Goal: Download file/media

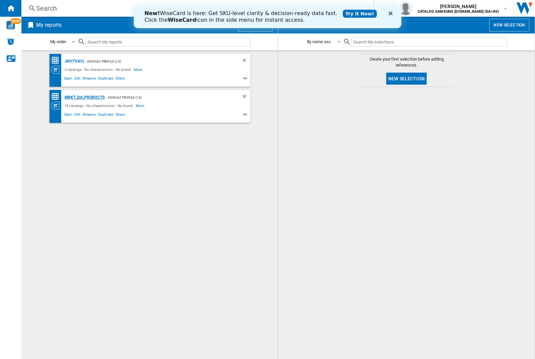
click at [84, 97] on div "MRKT_DA_PRODUCTS" at bounding box center [84, 97] width 42 height 8
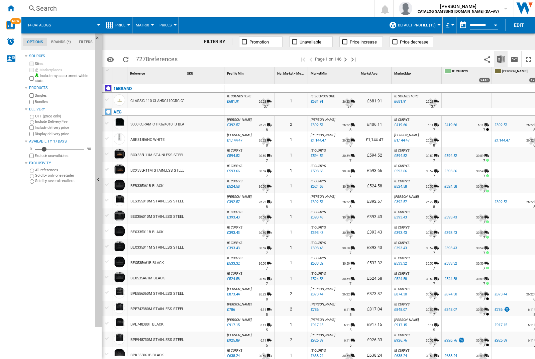
click at [501, 59] on img "Download in Excel" at bounding box center [501, 59] width 8 height 8
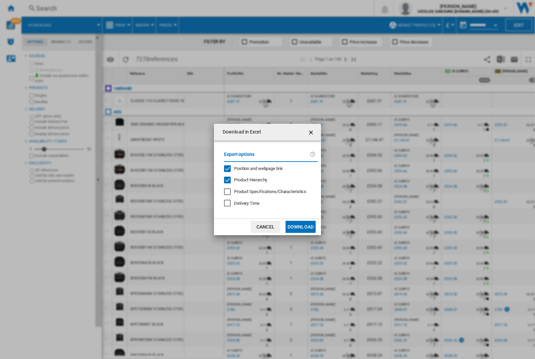
click at [255, 167] on span "Position and webpage link" at bounding box center [258, 168] width 49 height 5
click at [301, 227] on button "Download" at bounding box center [301, 227] width 30 height 12
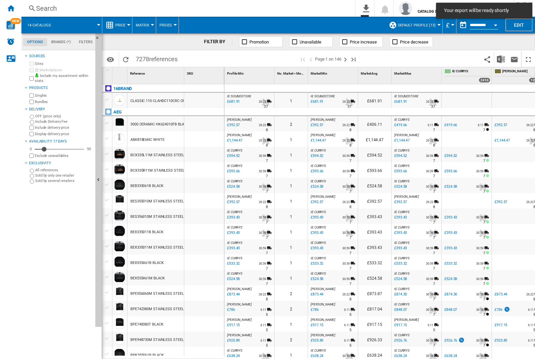
click at [207, 122] on div at bounding box center [204, 123] width 40 height 15
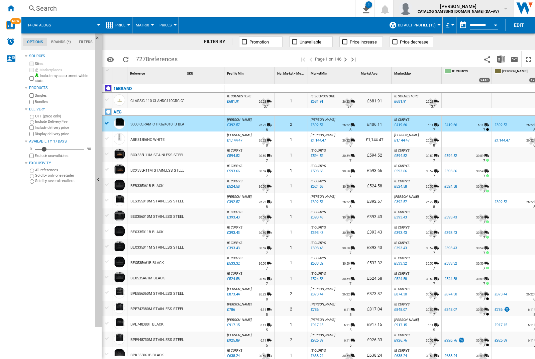
click at [412, 8] on img "button" at bounding box center [405, 8] width 13 height 13
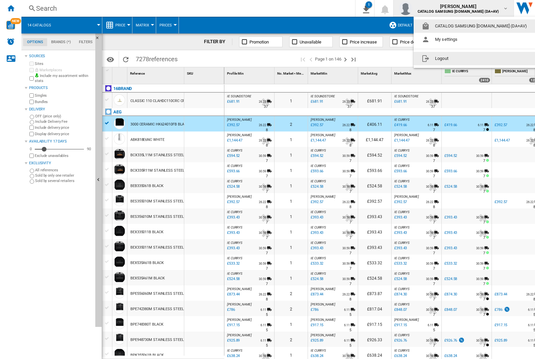
click at [465, 59] on button "Logout" at bounding box center [476, 58] width 124 height 13
